Goal: Book appointment/travel/reservation: Book appointment/travel/reservation

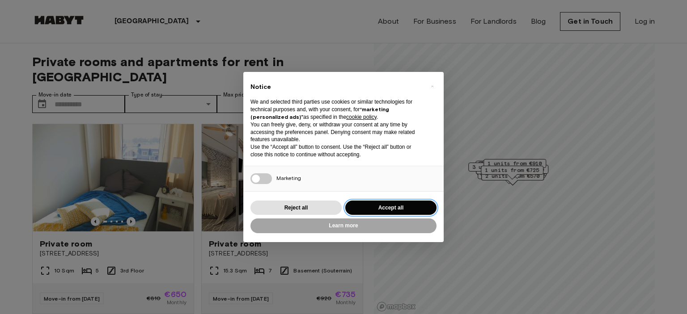
click at [396, 209] on button "Accept all" at bounding box center [390, 208] width 91 height 15
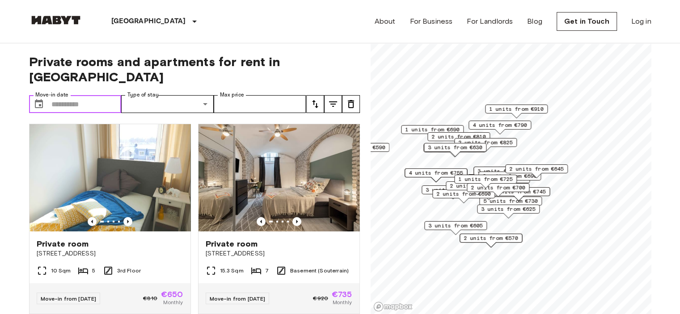
click at [53, 95] on input "Move-in date" at bounding box center [86, 104] width 70 height 18
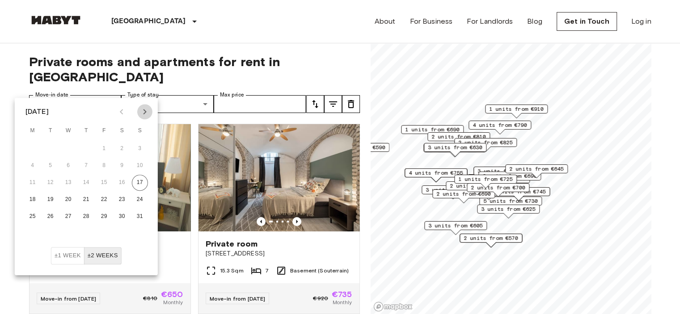
click at [143, 109] on icon "Next month" at bounding box center [145, 111] width 11 height 11
click at [142, 116] on icon "Next month" at bounding box center [145, 111] width 11 height 11
click at [71, 146] on button "1" at bounding box center [68, 149] width 16 height 16
type input "**********"
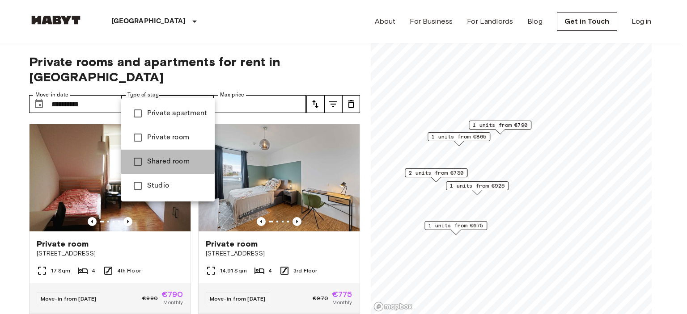
click at [147, 157] on span "Shared room" at bounding box center [177, 162] width 60 height 11
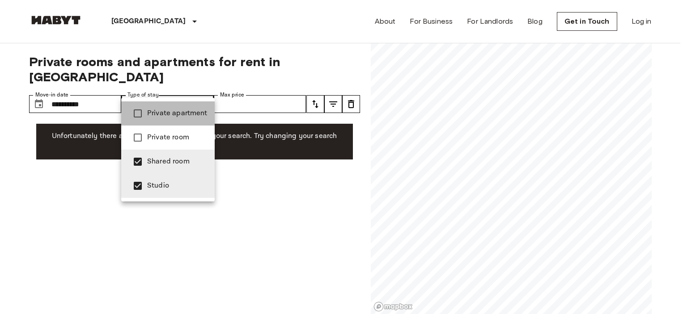
click at [154, 120] on li "Private apartment" at bounding box center [167, 114] width 93 height 24
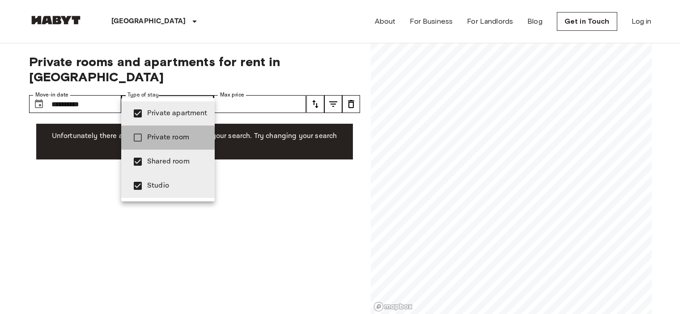
click at [156, 138] on span "Private room" at bounding box center [177, 137] width 60 height 11
type input "**********"
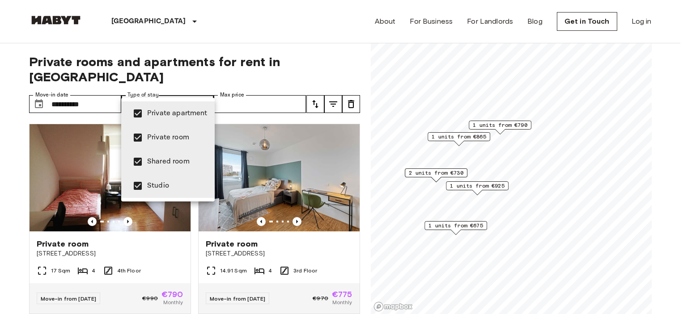
click at [233, 65] on div at bounding box center [343, 157] width 687 height 314
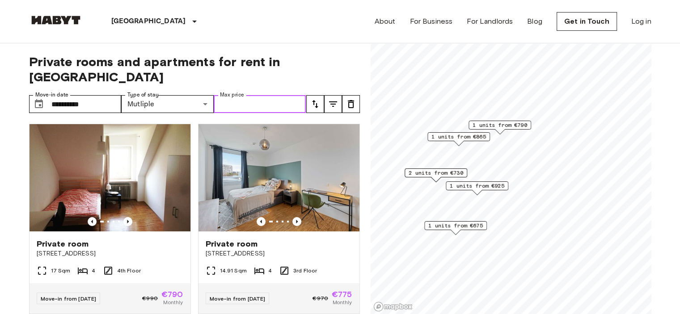
click at [247, 95] on input "Max price" at bounding box center [260, 104] width 93 height 18
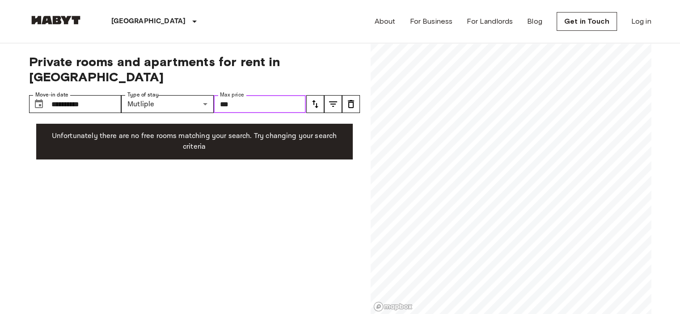
type input "***"
click at [283, 68] on span "Private rooms and apartments for rent in [GEOGRAPHIC_DATA]" at bounding box center [194, 69] width 331 height 30
click at [220, 230] on div "**********" at bounding box center [194, 179] width 331 height 272
click at [63, 19] on img at bounding box center [56, 20] width 54 height 9
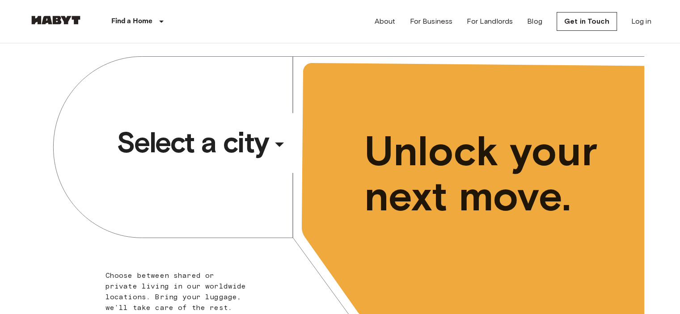
drag, startPoint x: 203, startPoint y: 127, endPoint x: 203, endPoint y: 147, distance: 20.1
click at [203, 147] on span "Select a city" at bounding box center [193, 143] width 152 height 36
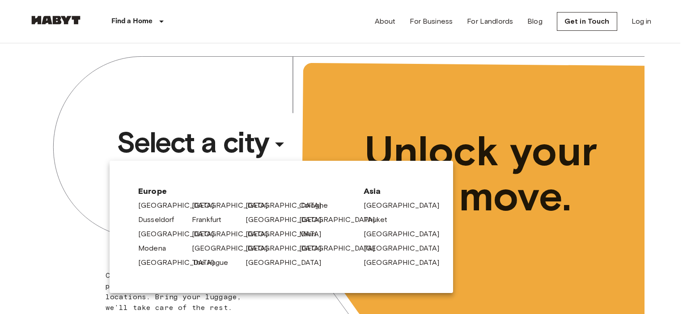
click at [203, 147] on div at bounding box center [343, 157] width 687 height 314
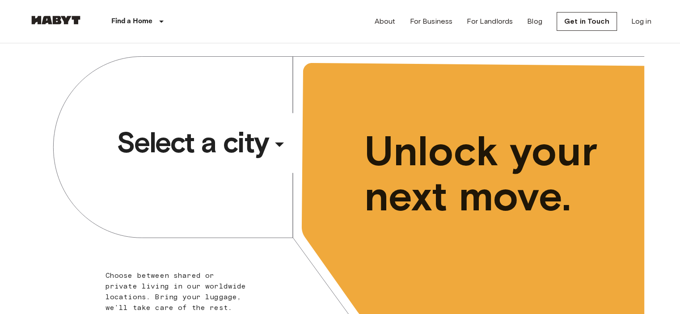
click at [203, 138] on span "Select a city" at bounding box center [193, 143] width 152 height 36
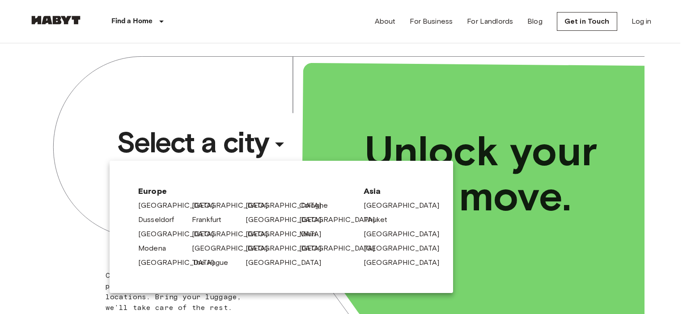
click at [65, 183] on div at bounding box center [343, 157] width 687 height 314
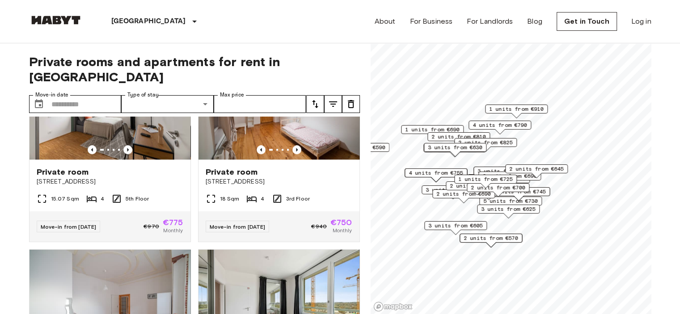
scroll to position [1060, 0]
click at [251, 95] on input "Max price" at bounding box center [260, 104] width 93 height 18
type input "***"
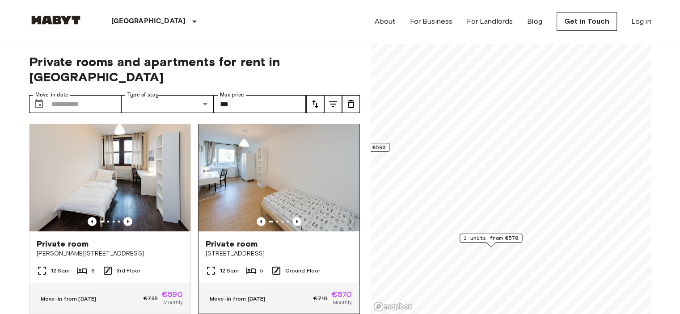
click at [259, 232] on div "Private room [STREET_ADDRESS]" at bounding box center [279, 249] width 161 height 34
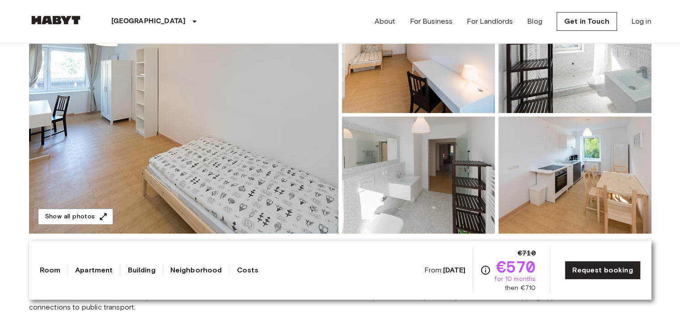
scroll to position [129, 0]
click at [81, 213] on button "Show all photos" at bounding box center [75, 217] width 75 height 17
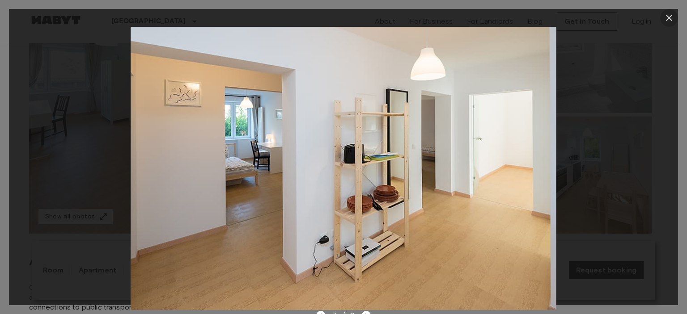
click at [675, 14] on button "button" at bounding box center [669, 18] width 18 height 18
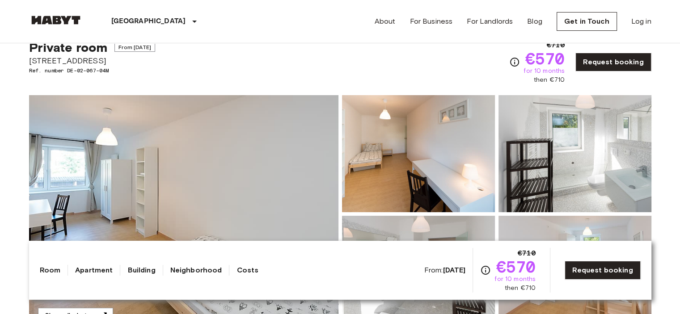
scroll to position [0, 0]
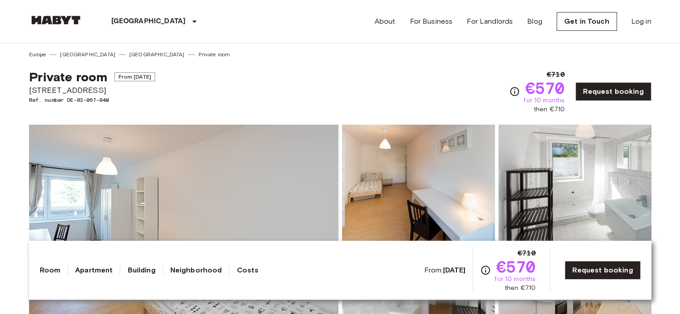
click at [449, 268] on b "Nov 4 2025" at bounding box center [454, 270] width 23 height 8
click at [615, 97] on link "Request booking" at bounding box center [614, 91] width 76 height 19
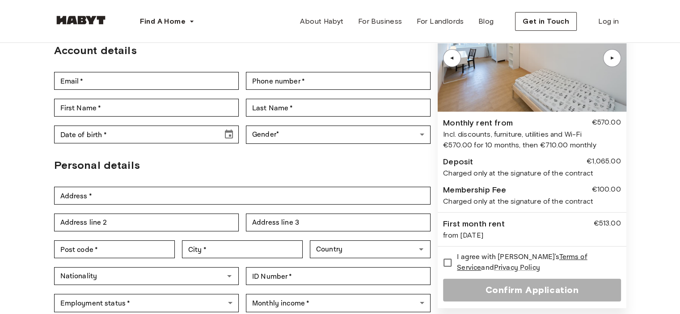
scroll to position [80, 0]
click at [450, 236] on div "from Nov 4, 2025" at bounding box center [532, 235] width 178 height 11
drag, startPoint x: 450, startPoint y: 236, endPoint x: 448, endPoint y: 224, distance: 12.2
click at [448, 224] on div "First month rent €513.00 from Nov 4, 2025" at bounding box center [532, 229] width 178 height 23
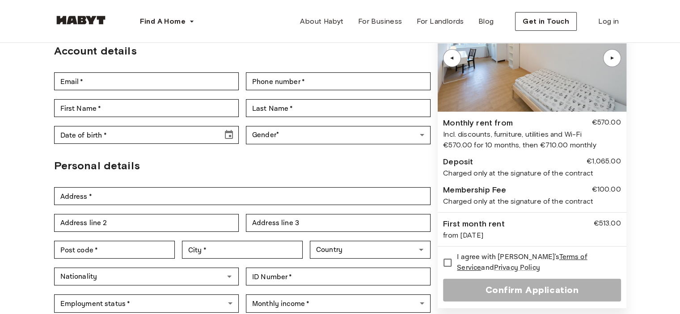
click at [448, 224] on div "First month rent" at bounding box center [473, 224] width 61 height 12
drag, startPoint x: 448, startPoint y: 224, endPoint x: 471, endPoint y: 234, distance: 25.0
click at [471, 234] on div "First month rent €513.00 from Nov 4, 2025" at bounding box center [532, 229] width 178 height 23
click at [471, 234] on div "from Nov 4, 2025" at bounding box center [532, 235] width 178 height 11
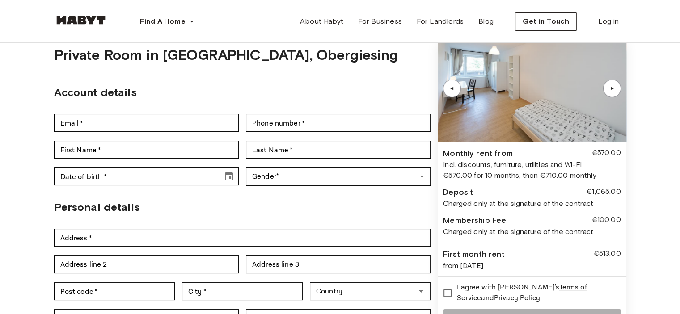
scroll to position [0, 0]
